Goal: Check status: Check status

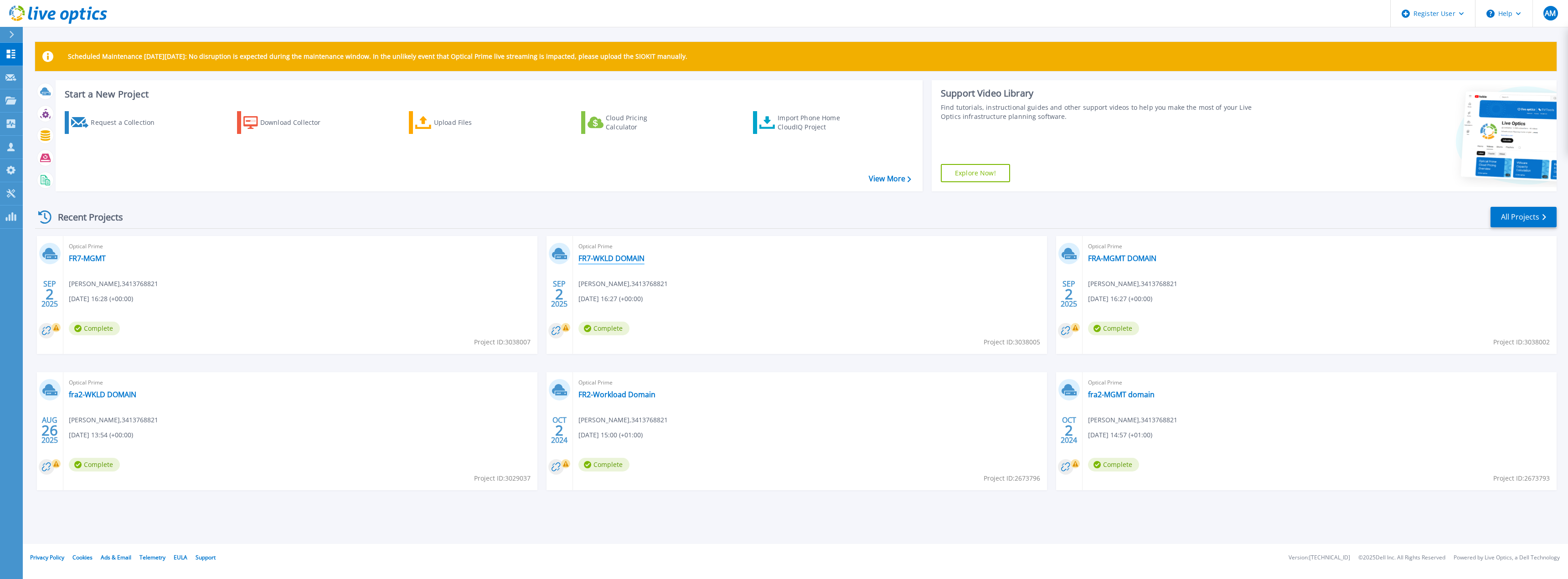
click at [590, 255] on link "FR7-WKLD DOMAIN" at bounding box center [611, 258] width 66 height 9
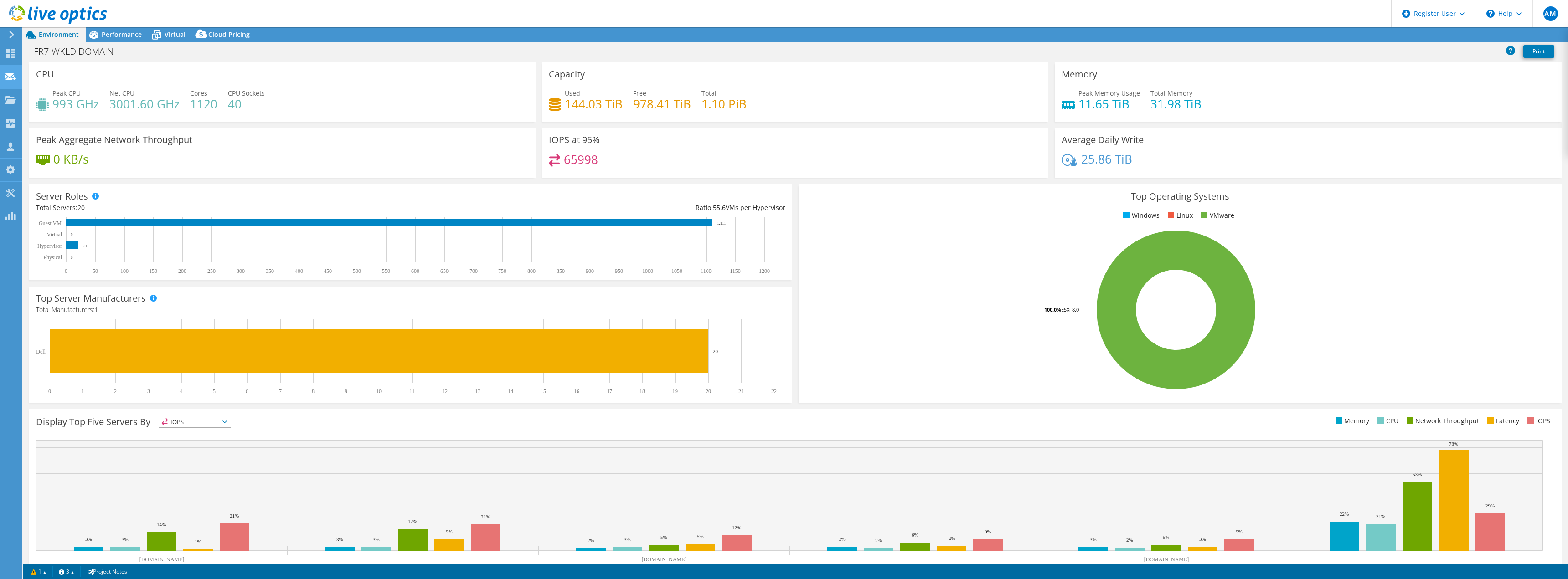
select select "USD"
click at [122, 37] on span "Performance" at bounding box center [122, 34] width 40 height 9
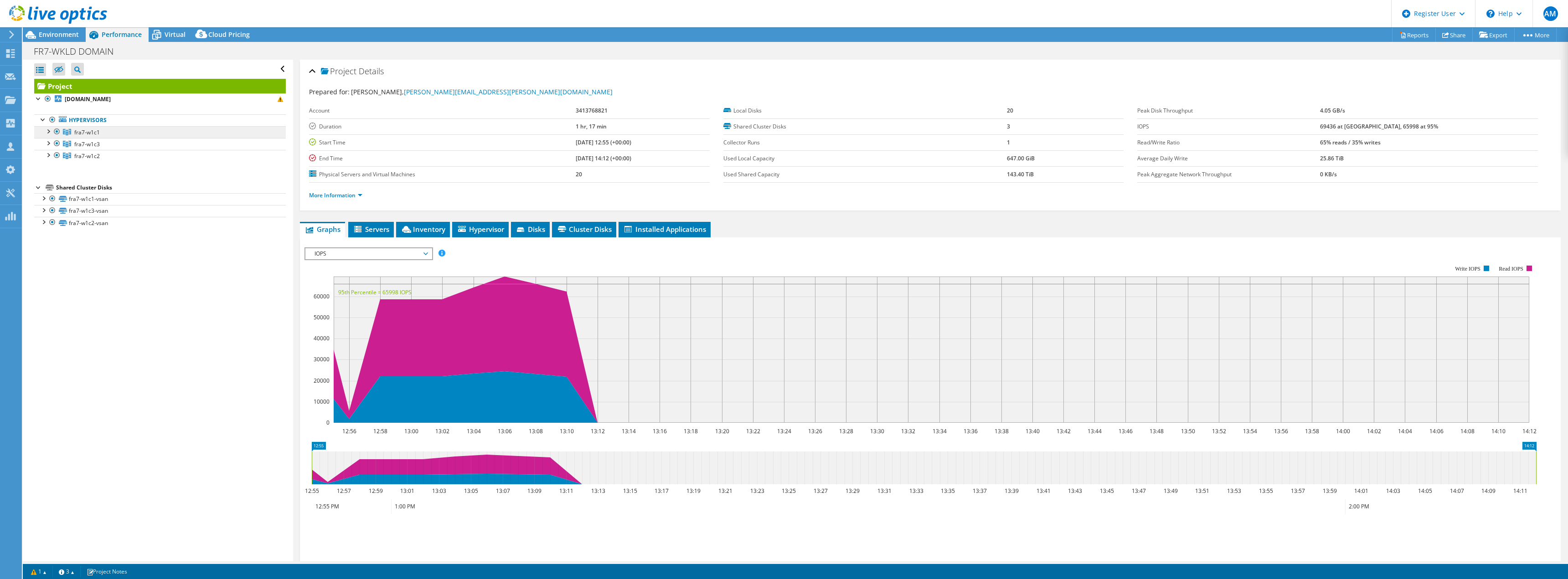
click at [81, 133] on span "fra7-w1c1" at bounding box center [87, 132] width 26 height 8
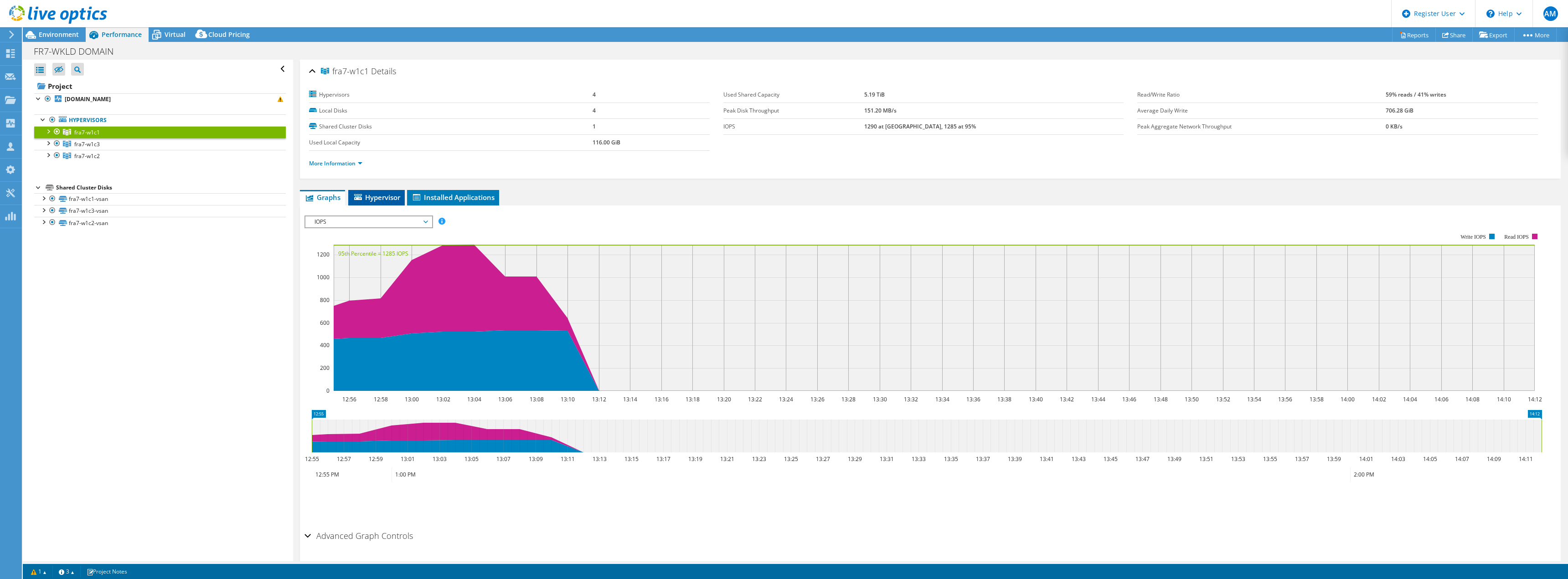
click at [387, 198] on span "Hypervisor" at bounding box center [377, 197] width 47 height 9
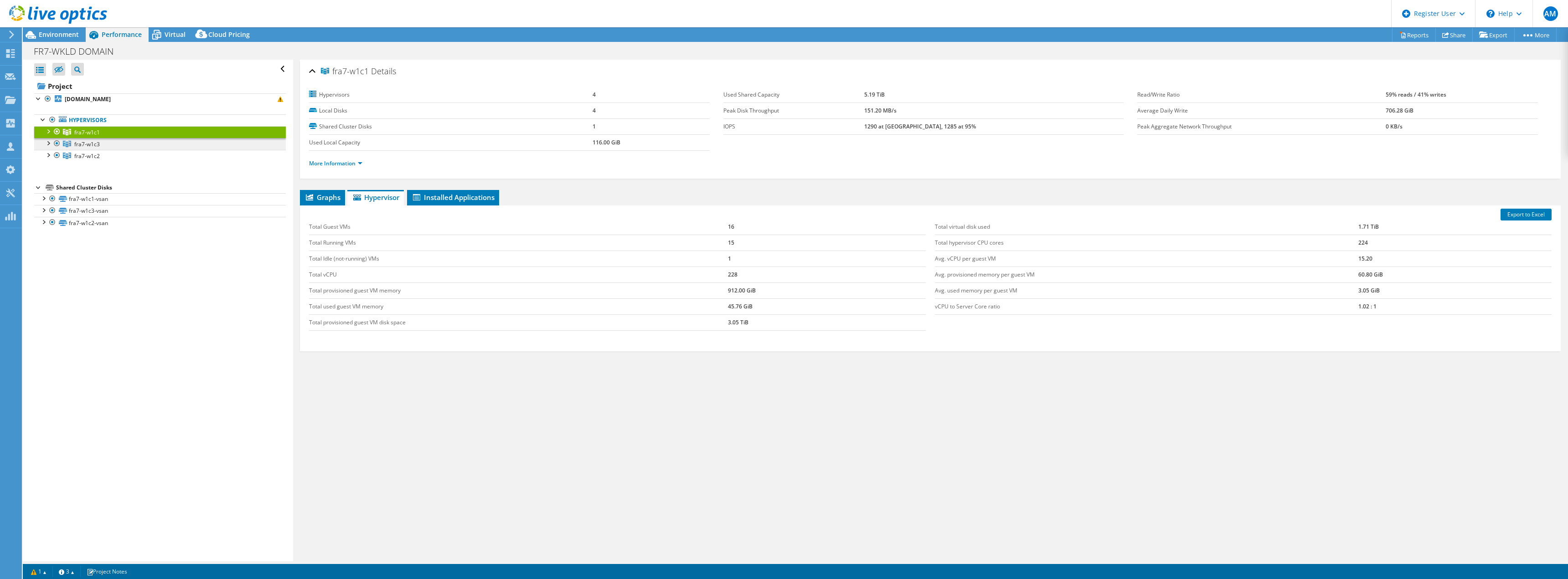
click at [77, 144] on span "fra7-w1c3" at bounding box center [87, 144] width 26 height 8
click at [74, 156] on link "fra7-w1c2" at bounding box center [159, 155] width 251 height 12
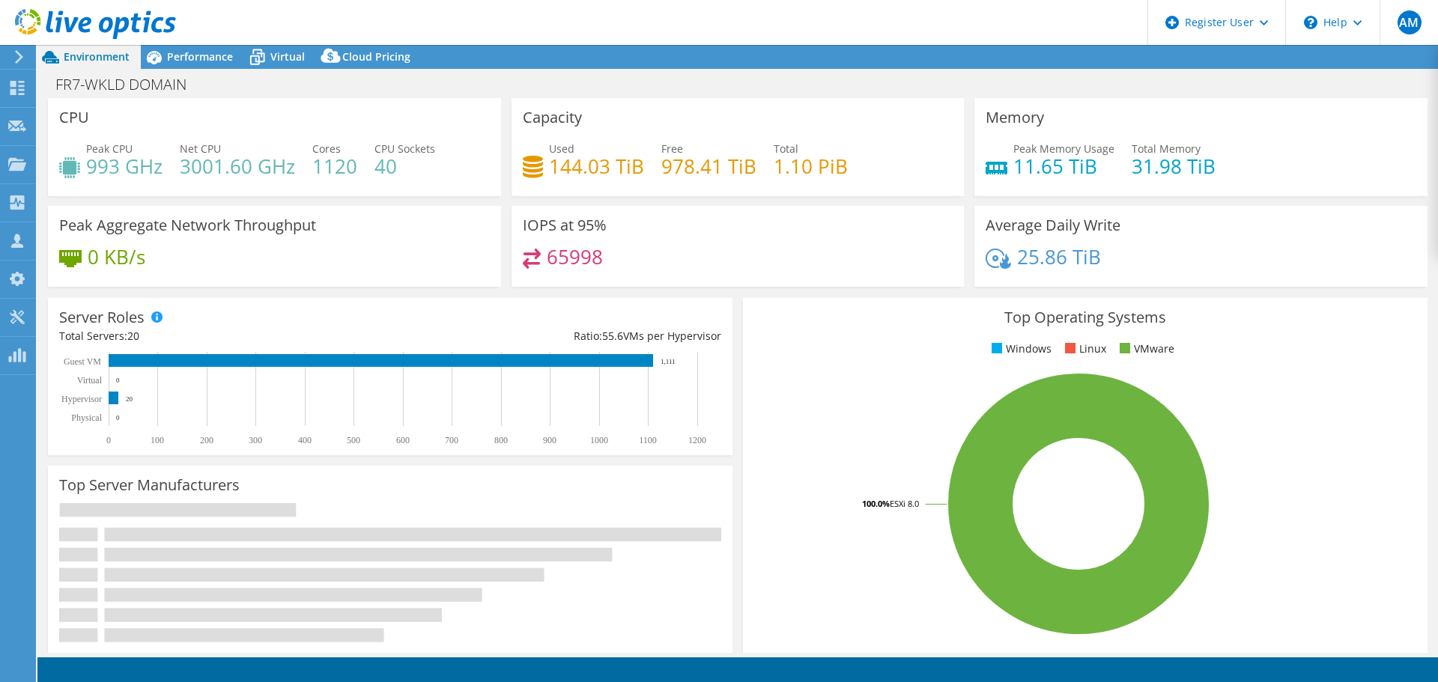
select select "USD"
